Goal: Information Seeking & Learning: Learn about a topic

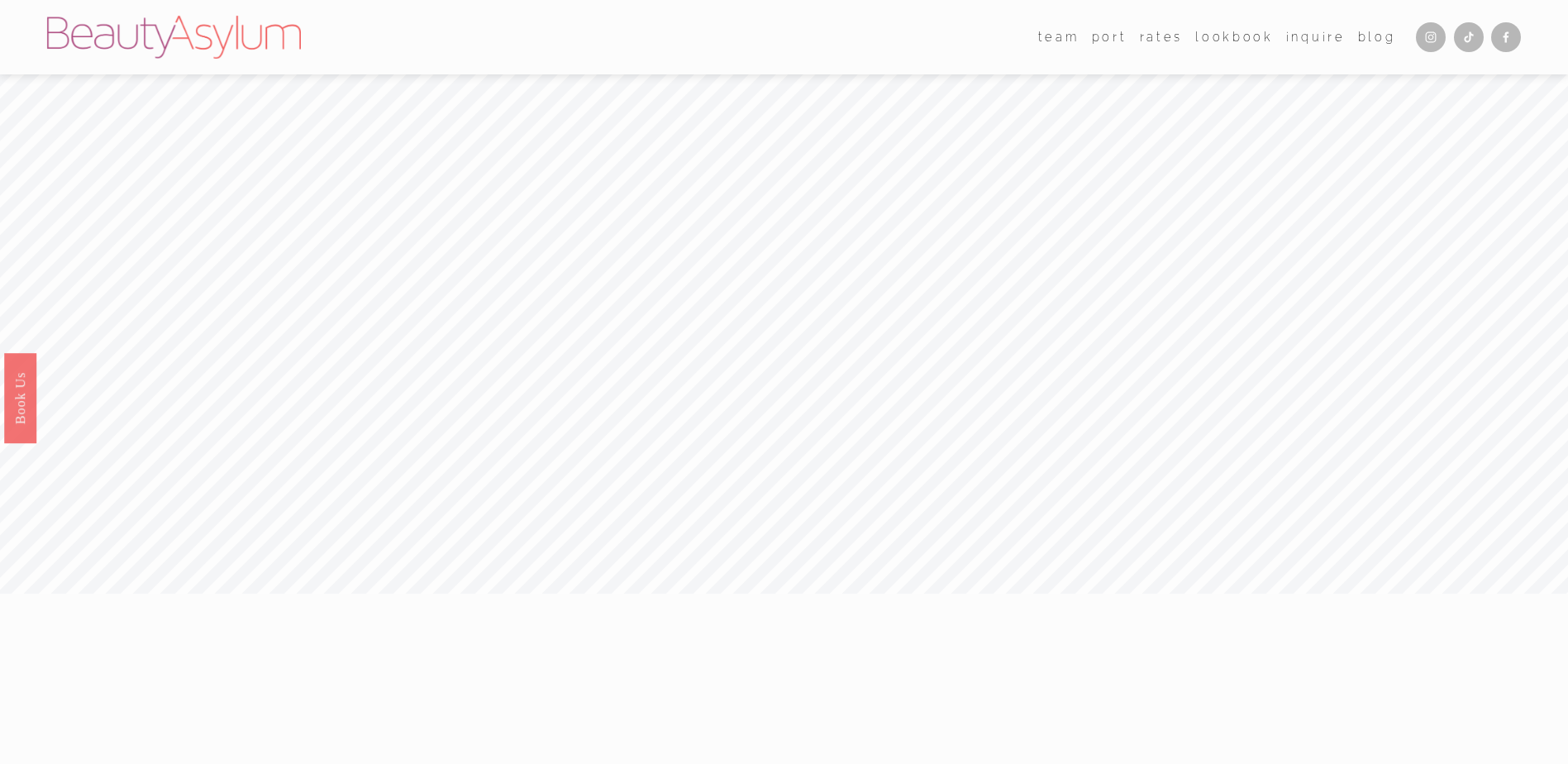
click at [1312, 40] on link "Inquire" at bounding box center [1315, 37] width 59 height 24
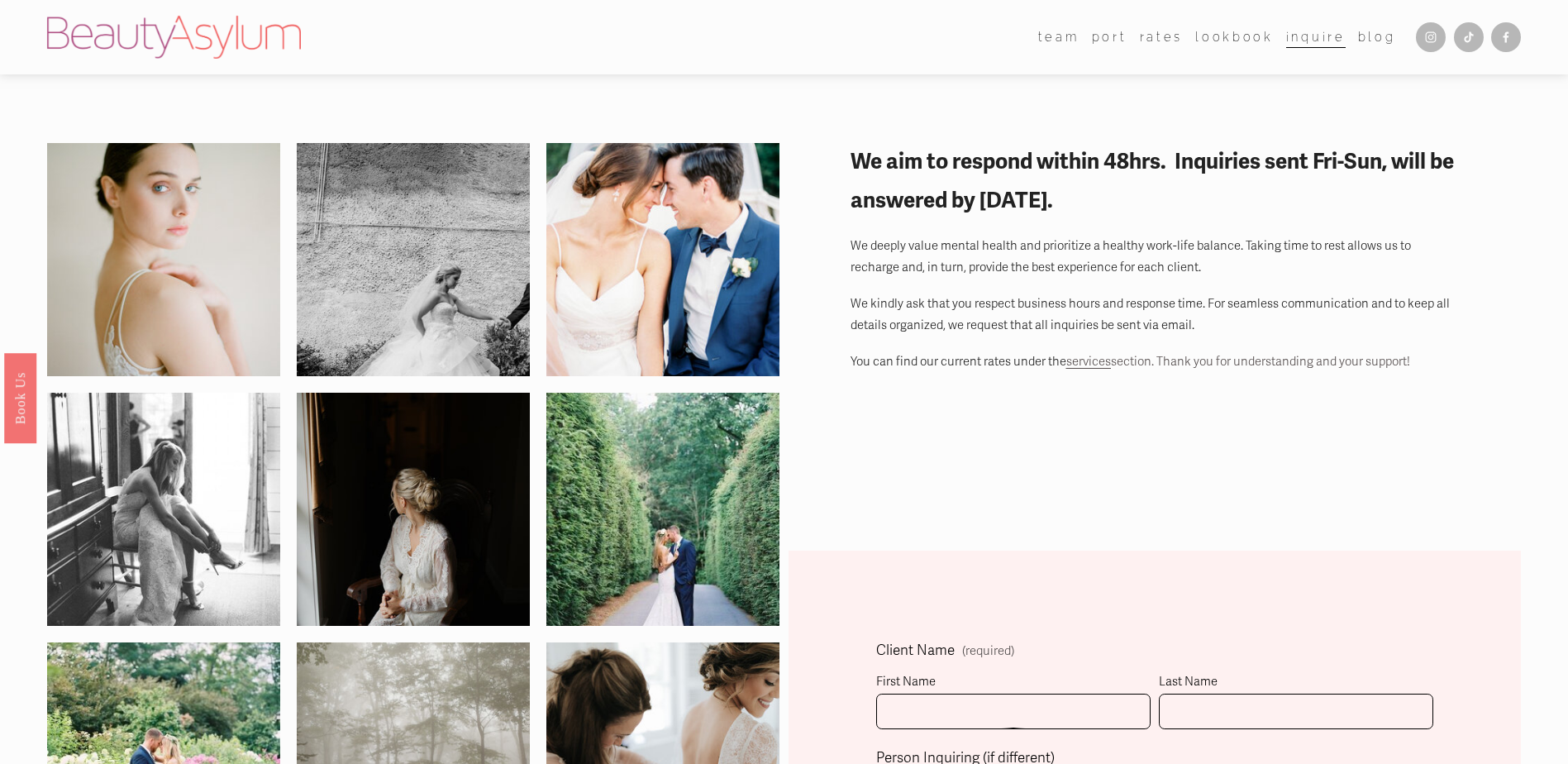
click at [1152, 42] on link "Rates" at bounding box center [1160, 37] width 43 height 24
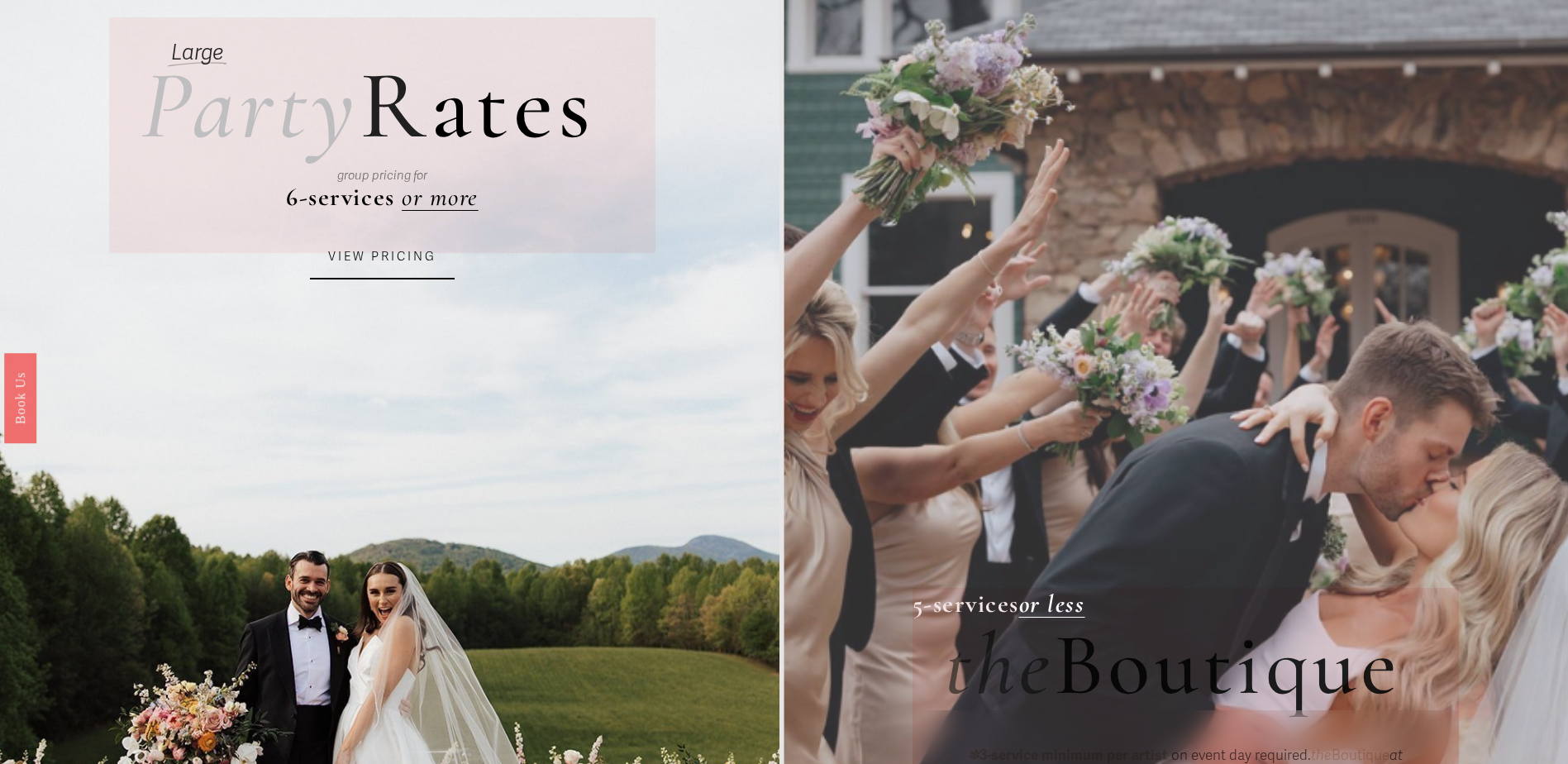
scroll to position [166, 0]
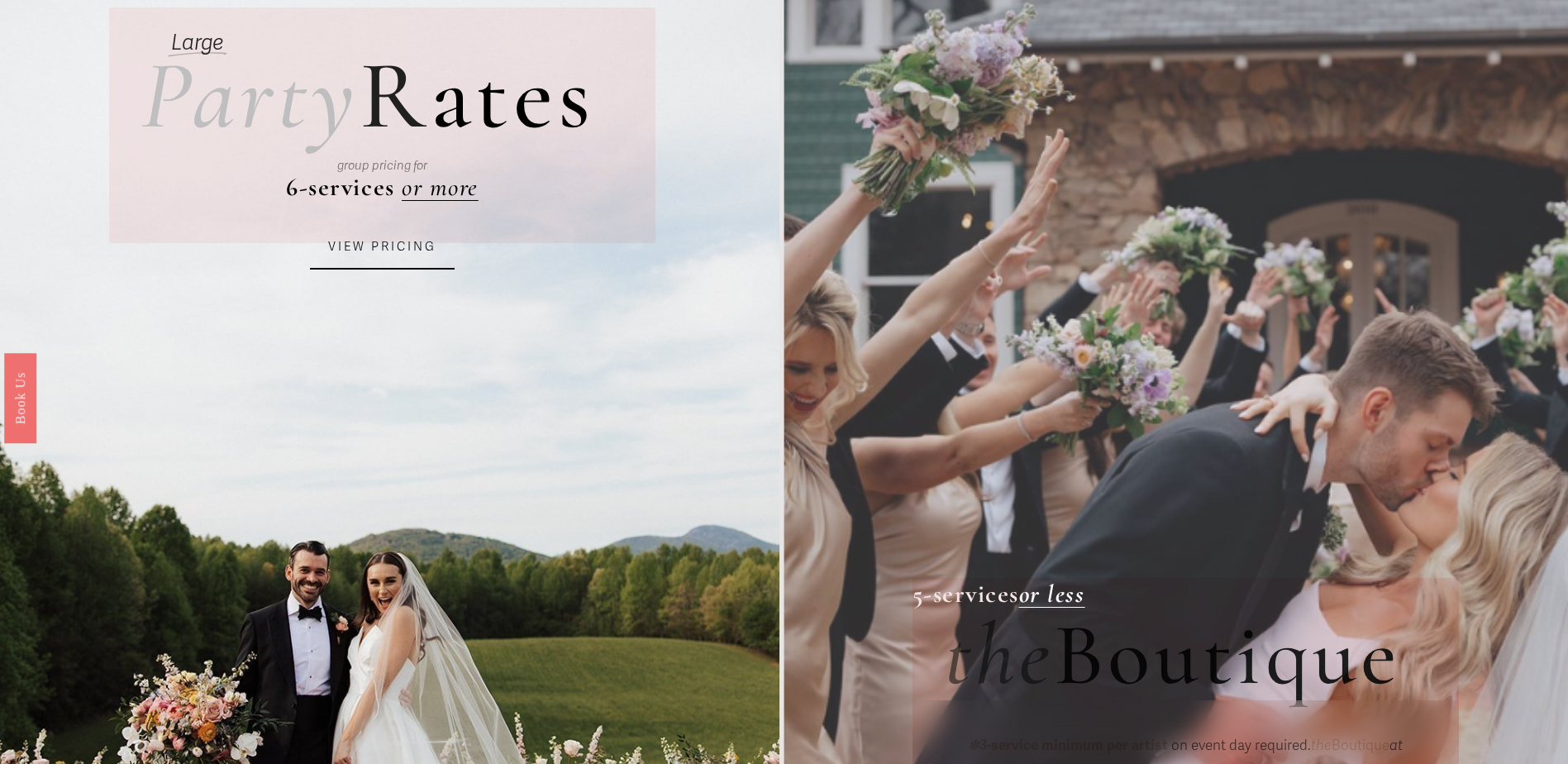
click at [409, 265] on link "VIEW PRICING" at bounding box center [382, 247] width 145 height 44
